Goal: Task Accomplishment & Management: Use online tool/utility

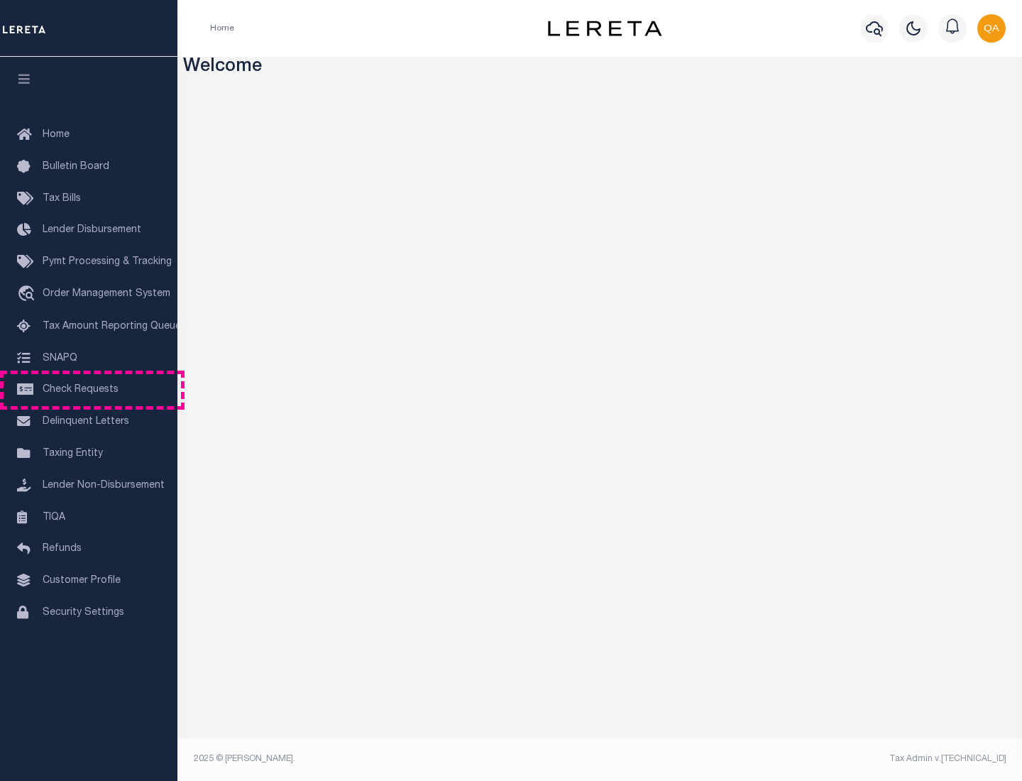
click at [89, 390] on span "Check Requests" at bounding box center [81, 390] width 76 height 10
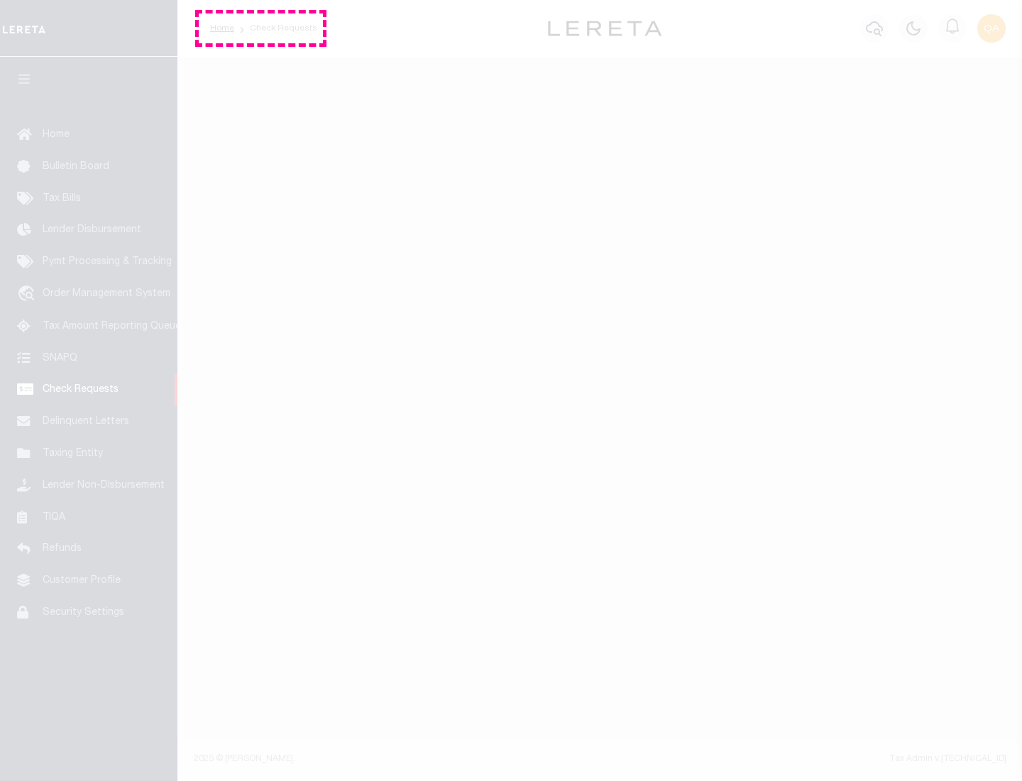
select select "50"
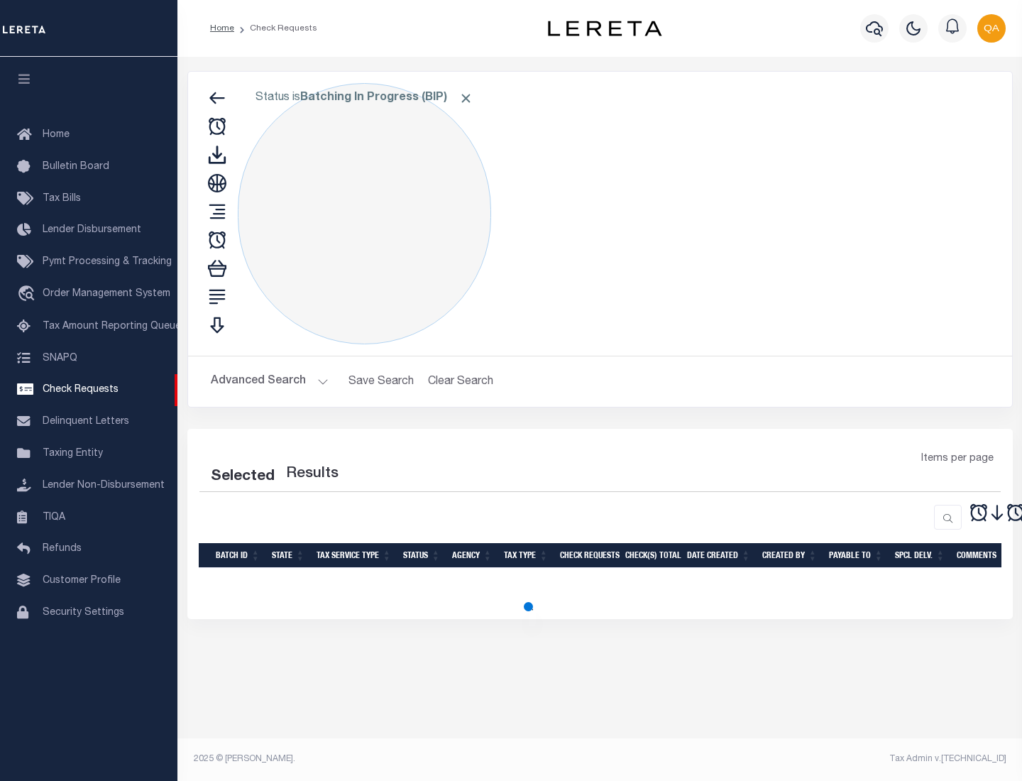
select select "50"
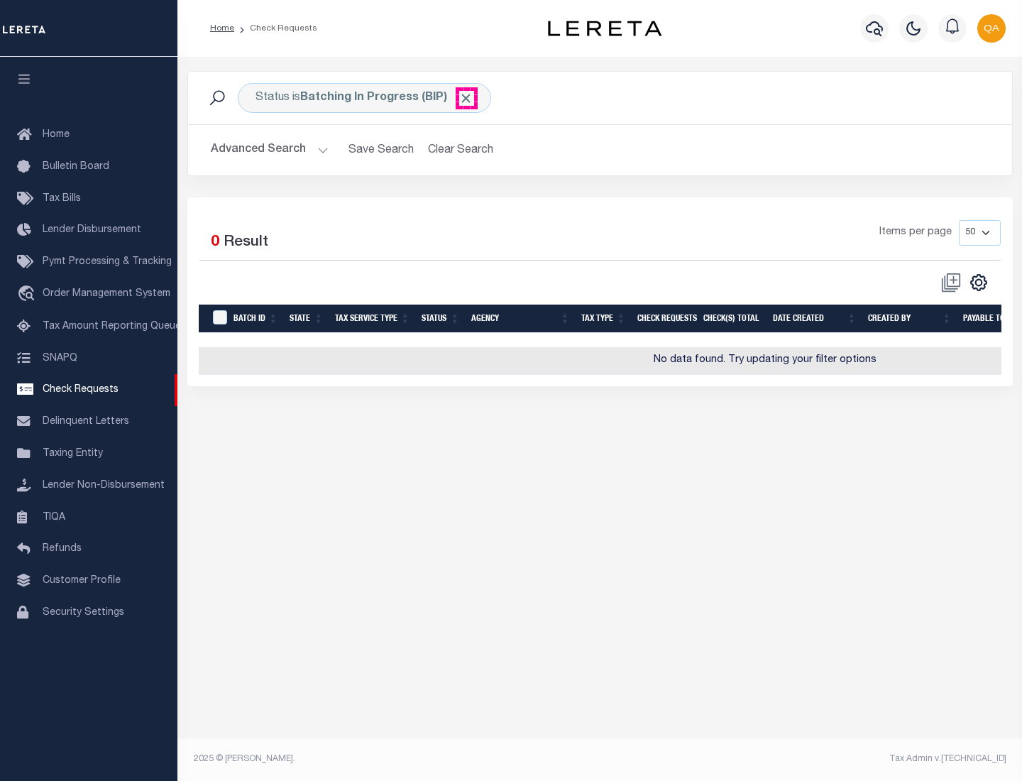
click at [466, 98] on span "Click to Remove" at bounding box center [466, 98] width 15 height 15
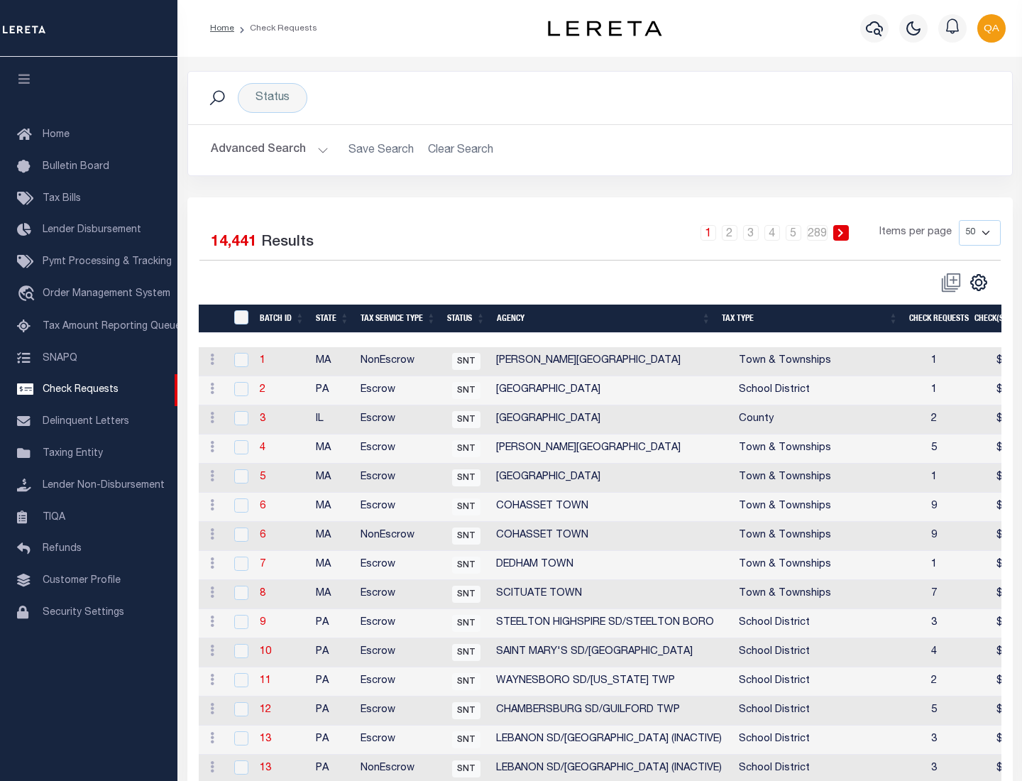
scroll to position [684, 0]
